Goal: Task Accomplishment & Management: Complete application form

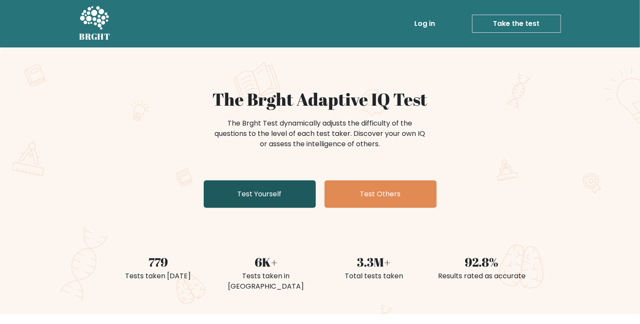
click at [282, 193] on link "Test Yourself" at bounding box center [260, 194] width 112 height 28
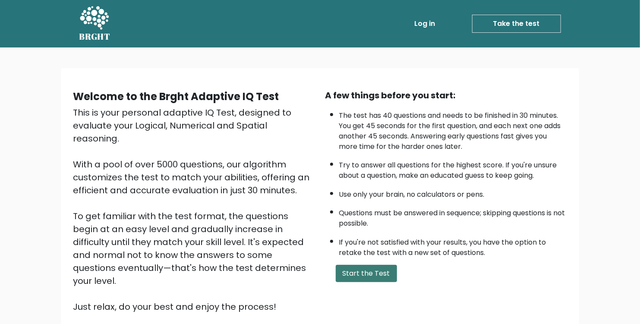
click at [356, 282] on button "Start the Test" at bounding box center [366, 273] width 61 height 17
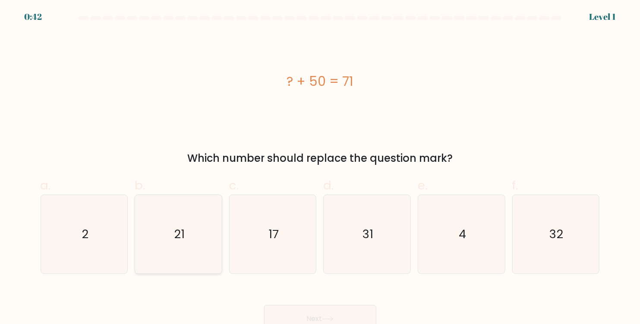
click at [189, 236] on icon "21" at bounding box center [178, 234] width 79 height 79
click at [320, 168] on input "b. 21" at bounding box center [320, 165] width 0 height 6
radio input "true"
click at [314, 307] on button "Next" at bounding box center [320, 319] width 112 height 28
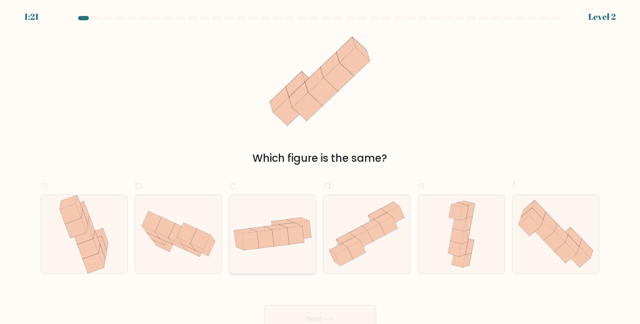
click at [283, 241] on icon at bounding box center [280, 237] width 17 height 18
click at [320, 168] on input "c." at bounding box center [320, 165] width 0 height 6
radio input "true"
click at [322, 310] on button "Next" at bounding box center [320, 319] width 112 height 28
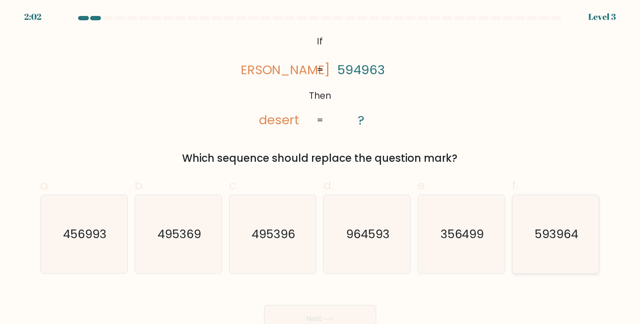
click at [573, 230] on text "593964" at bounding box center [557, 234] width 44 height 17
click at [321, 168] on input "f. 593964" at bounding box center [320, 165] width 0 height 6
radio input "true"
click at [341, 321] on button "Next" at bounding box center [320, 319] width 112 height 28
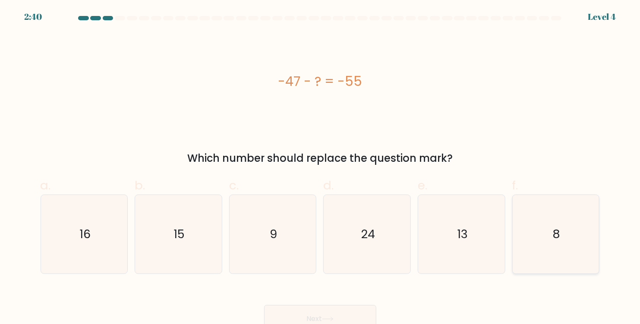
click at [561, 239] on icon "8" at bounding box center [555, 234] width 79 height 79
click at [321, 168] on input "f. 8" at bounding box center [320, 165] width 0 height 6
radio input "true"
click at [325, 308] on button "Next" at bounding box center [320, 319] width 112 height 28
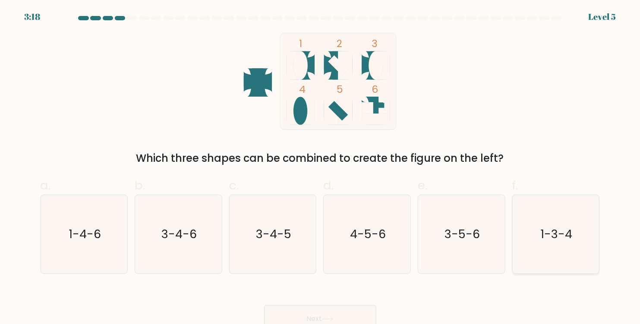
click at [538, 239] on icon "1-3-4" at bounding box center [555, 234] width 79 height 79
click at [537, 257] on icon "1-3-4" at bounding box center [555, 234] width 79 height 79
click at [321, 168] on input "f. 1-3-4" at bounding box center [320, 165] width 0 height 6
radio input "true"
click at [348, 311] on button "Next" at bounding box center [320, 319] width 112 height 28
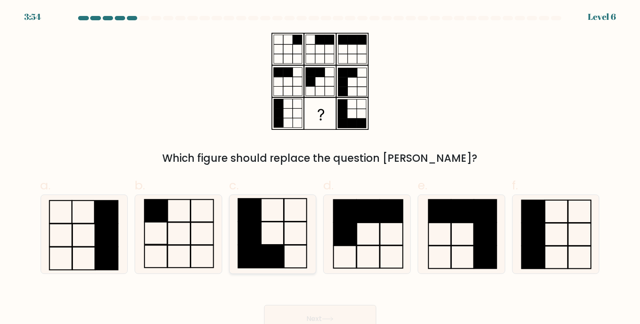
click at [267, 252] on rect at bounding box center [272, 256] width 22 height 23
click at [320, 168] on input "c." at bounding box center [320, 165] width 0 height 6
radio input "true"
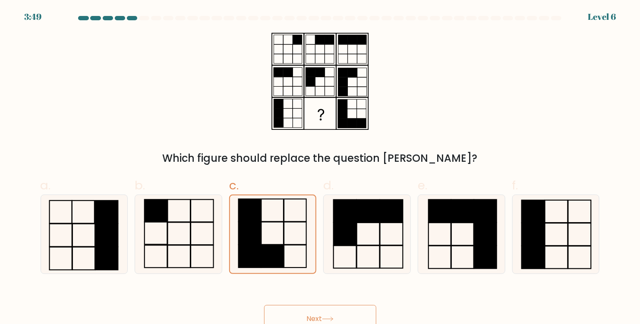
click at [297, 313] on button "Next" at bounding box center [320, 319] width 112 height 28
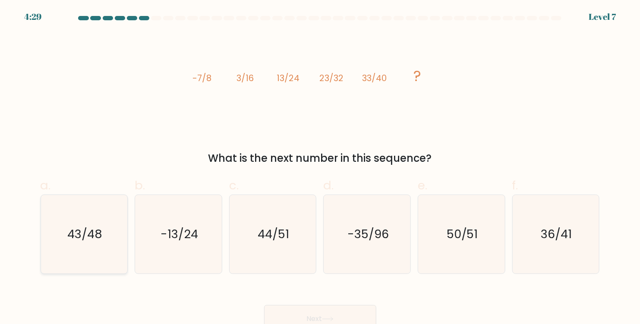
click at [97, 228] on text "43/48" at bounding box center [84, 234] width 35 height 17
click at [320, 168] on input "a. 43/48" at bounding box center [320, 165] width 0 height 6
radio input "true"
click at [286, 306] on button "Next" at bounding box center [320, 319] width 112 height 28
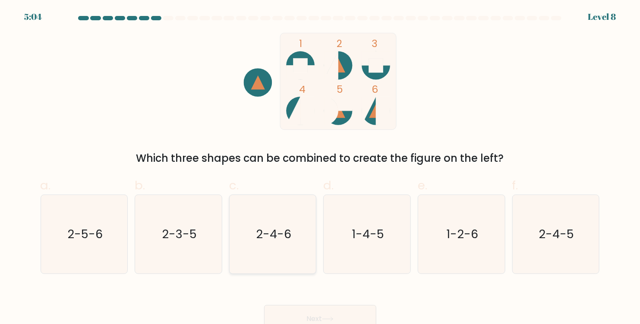
click at [268, 243] on icon "2-4-6" at bounding box center [272, 234] width 79 height 79
click at [320, 168] on input "c. 2-4-6" at bounding box center [320, 165] width 0 height 6
radio input "true"
click at [330, 314] on button "Next" at bounding box center [320, 319] width 112 height 28
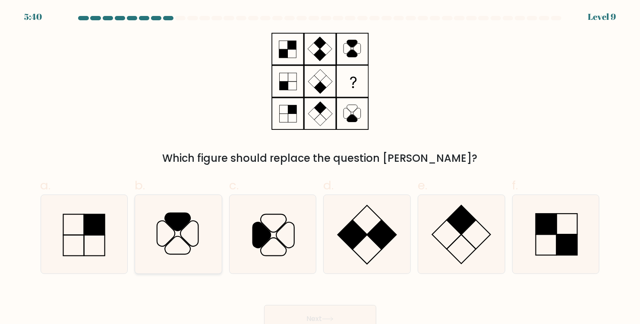
click at [157, 235] on icon at bounding box center [166, 233] width 18 height 25
click at [320, 168] on input "b." at bounding box center [320, 165] width 0 height 6
radio input "true"
click at [293, 305] on div "Next" at bounding box center [319, 308] width 569 height 48
click at [293, 309] on button "Next" at bounding box center [320, 319] width 112 height 28
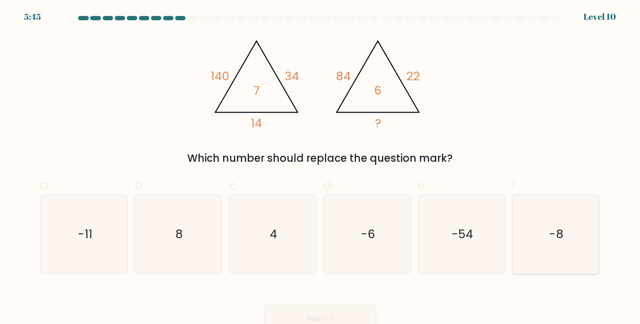
click at [540, 241] on icon "-8" at bounding box center [555, 234] width 79 height 79
click at [321, 168] on input "f. -8" at bounding box center [320, 165] width 0 height 6
radio input "true"
click at [333, 308] on button "Next" at bounding box center [320, 319] width 112 height 28
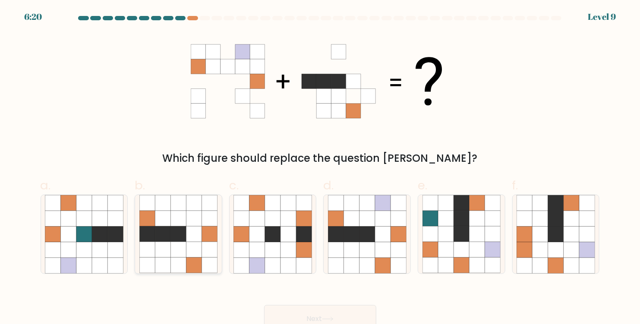
click at [201, 230] on icon at bounding box center [194, 234] width 16 height 16
click at [320, 168] on input "b." at bounding box center [320, 165] width 0 height 6
radio input "true"
click at [357, 248] on icon at bounding box center [351, 250] width 16 height 16
click at [321, 168] on input "d." at bounding box center [320, 165] width 0 height 6
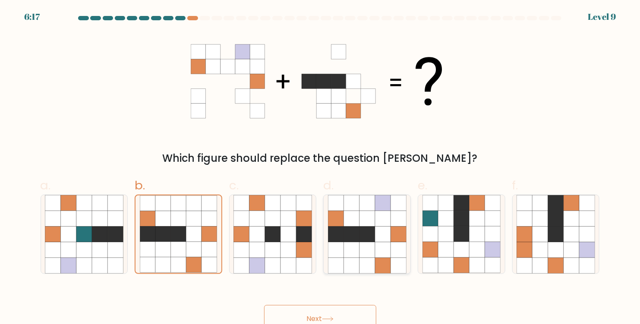
radio input "true"
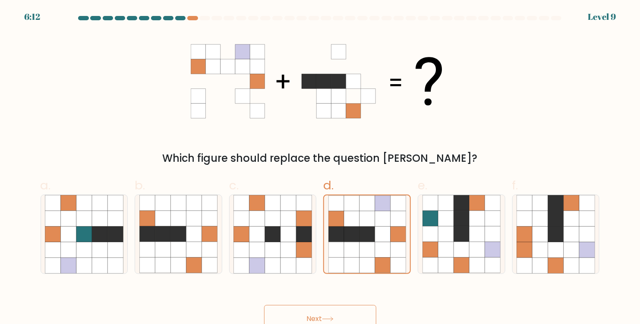
click at [312, 318] on button "Next" at bounding box center [320, 319] width 112 height 28
